Goal: Find specific page/section: Find specific page/section

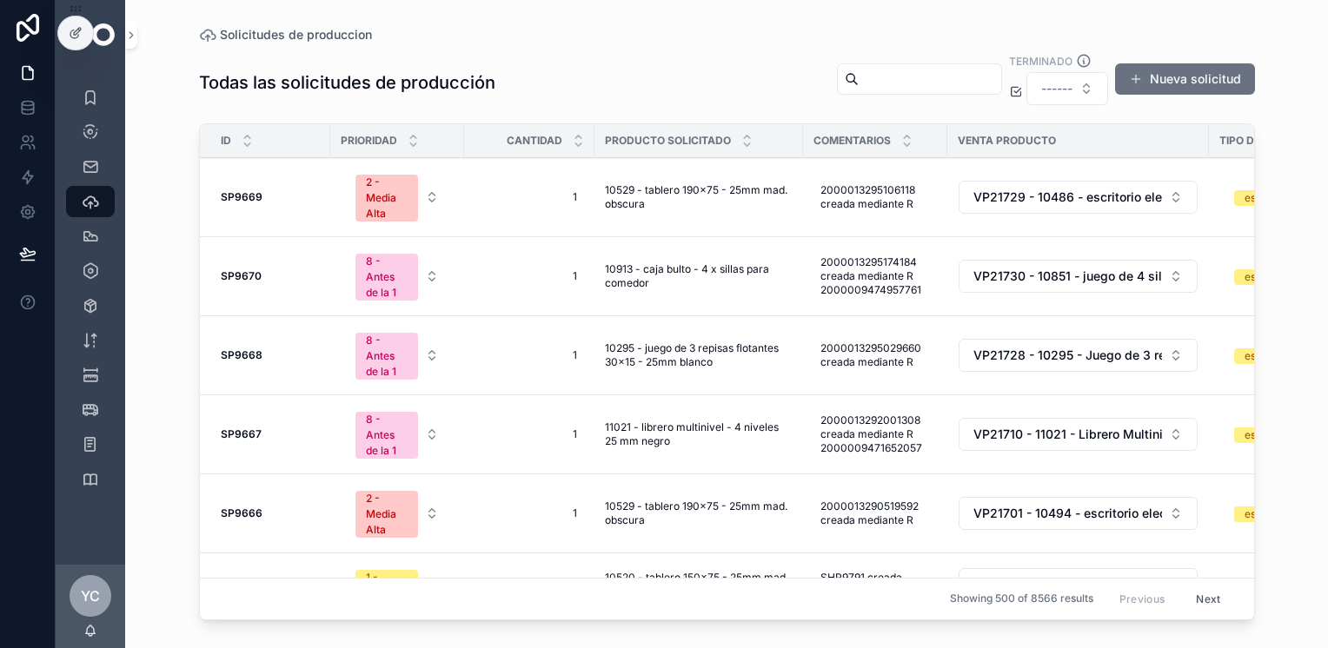
click at [1058, 82] on span "------" at bounding box center [1056, 88] width 31 height 17
click at [984, 185] on div "No" at bounding box center [1068, 187] width 242 height 28
